Goal: Information Seeking & Learning: Check status

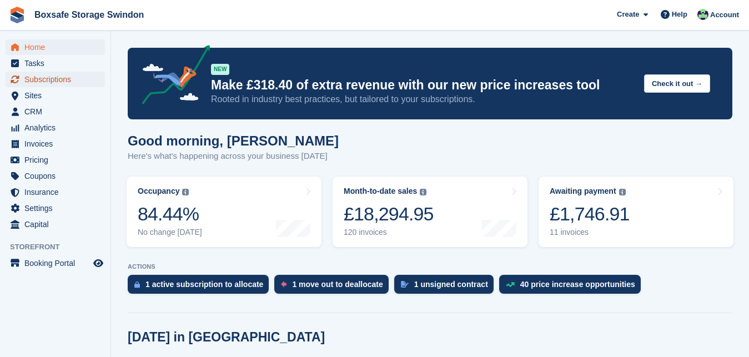
click at [68, 74] on span "Subscriptions" at bounding box center [57, 80] width 67 height 16
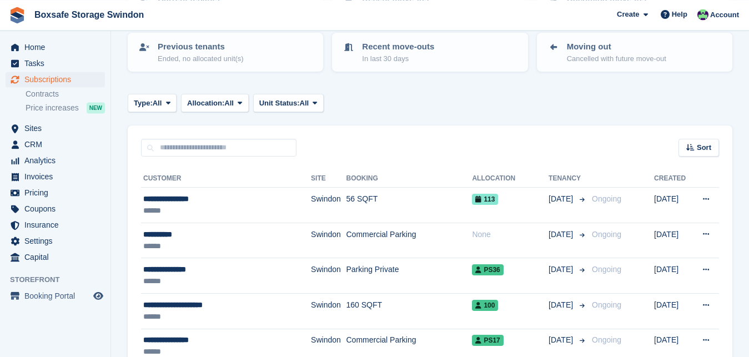
scroll to position [113, 0]
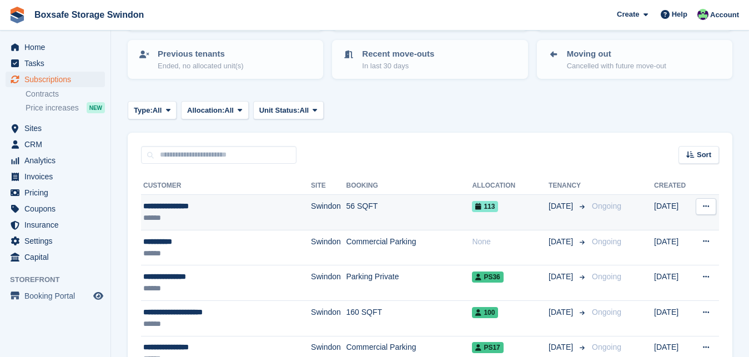
click at [166, 207] on div "**********" at bounding box center [214, 206] width 142 height 12
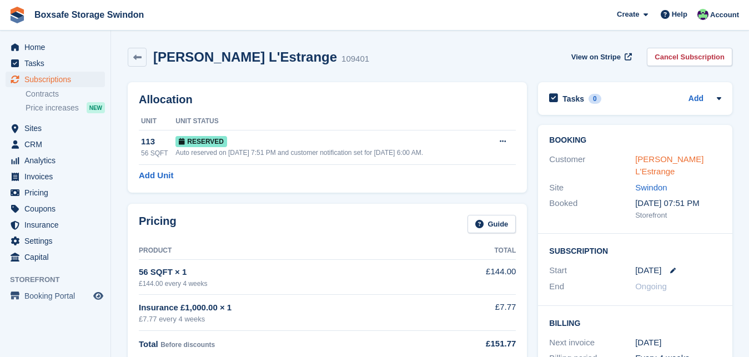
click at [670, 164] on link "[PERSON_NAME] L'Estrange" at bounding box center [669, 165] width 68 height 22
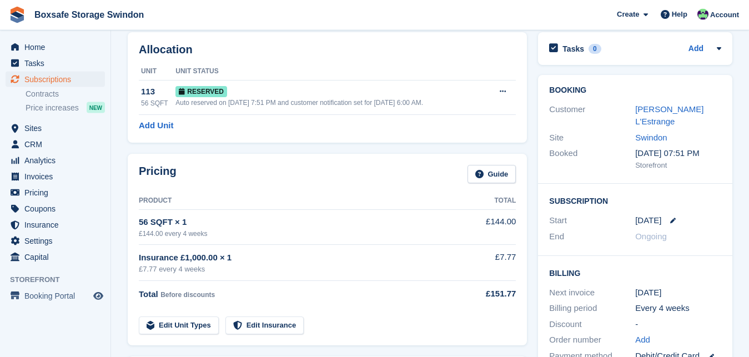
scroll to position [62, 0]
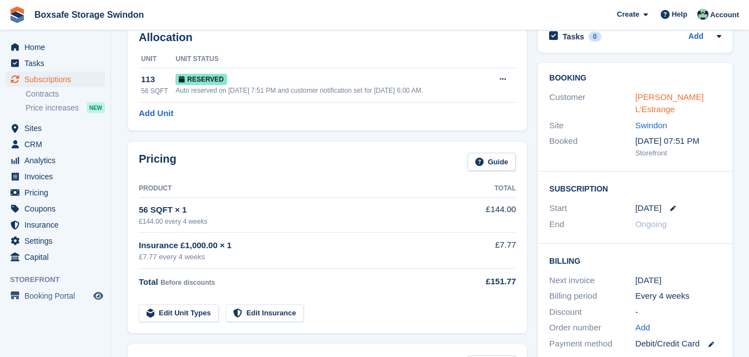
click at [687, 99] on link "[PERSON_NAME] L'Estrange" at bounding box center [669, 103] width 68 height 22
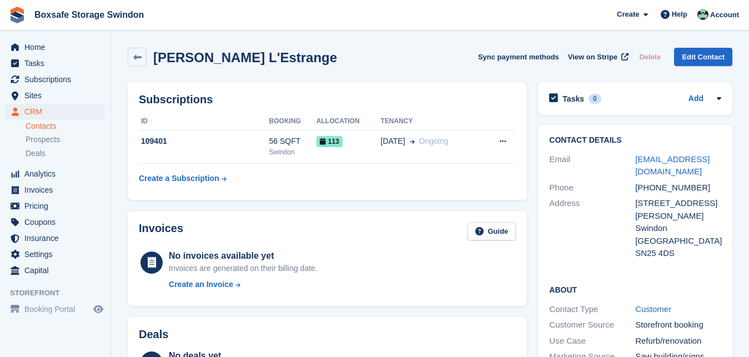
drag, startPoint x: 749, startPoint y: 102, endPoint x: 751, endPoint y: 74, distance: 27.9
click at [749, 74] on html "Boxsafe Storage Swindon Create Subscription Invoice Contact Deal Discount Page …" at bounding box center [374, 178] width 749 height 357
click at [453, 197] on div "Subscriptions ID Booking Allocation Tenancy 109401 56 SQFT Swindon 113 [DATE] O…" at bounding box center [327, 141] width 399 height 118
click at [43, 52] on span "Home" at bounding box center [57, 47] width 67 height 16
